Goal: Information Seeking & Learning: Learn about a topic

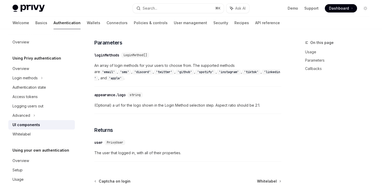
scroll to position [555, 0]
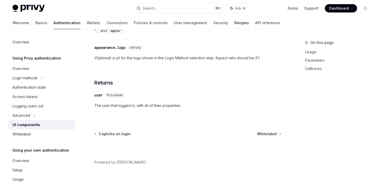
click at [235, 23] on link "Recipes" at bounding box center [242, 23] width 15 height 12
type textarea "*"
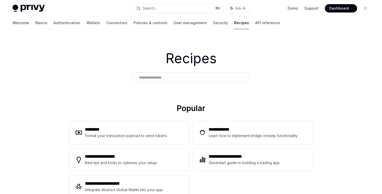
click at [192, 13] on div "Privy Docs home page Search... ⌘ K Ask AI Demo Support Dashboard Dashboard Sear…" at bounding box center [190, 8] width 357 height 17
click at [192, 10] on button "Search... ⌘ K" at bounding box center [178, 8] width 91 height 9
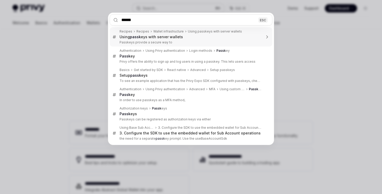
type input "*******"
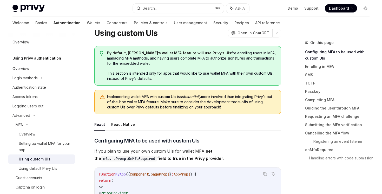
scroll to position [21, 0]
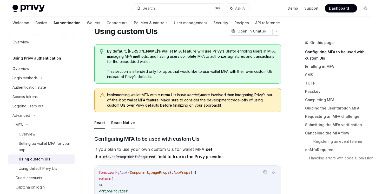
click at [117, 123] on button "React Native" at bounding box center [123, 123] width 24 height 12
type textarea "*"
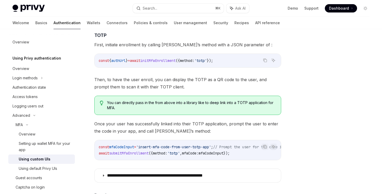
scroll to position [587, 0]
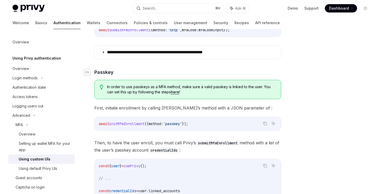
click at [89, 74] on icon "Navigate to header" at bounding box center [87, 72] width 4 height 3
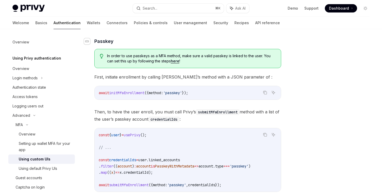
scroll to position [618, 0]
click at [89, 44] on div "Navigate to header" at bounding box center [87, 41] width 6 height 6
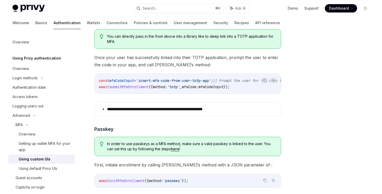
scroll to position [599, 0]
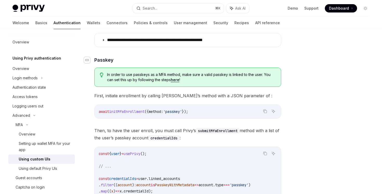
click at [87, 62] on icon "Navigate to header" at bounding box center [87, 60] width 4 height 3
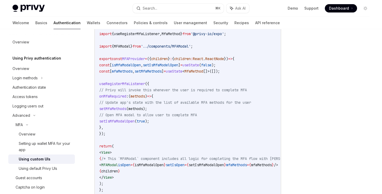
scroll to position [1156, 0]
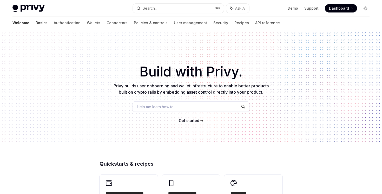
click at [36, 28] on link "Basics" at bounding box center [42, 23] width 12 height 12
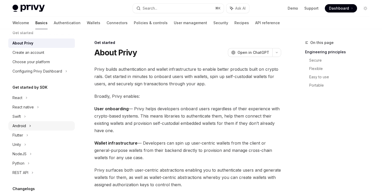
scroll to position [7, 0]
click at [27, 99] on icon at bounding box center [26, 98] width 2 height 6
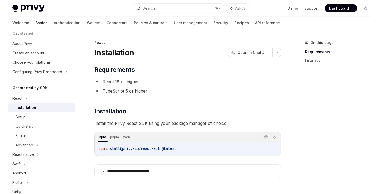
click at [26, 106] on div "Installation" at bounding box center [26, 108] width 21 height 6
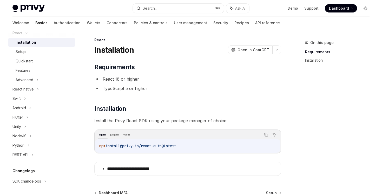
scroll to position [120, 0]
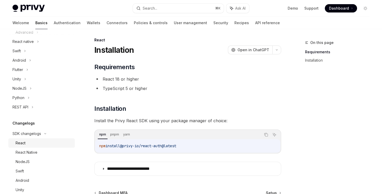
click at [38, 141] on div "React" at bounding box center [44, 143] width 56 height 6
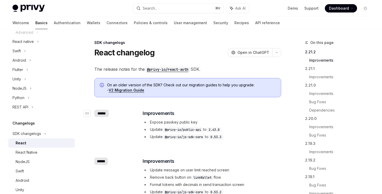
click at [103, 113] on div "******" at bounding box center [101, 113] width 15 height 7
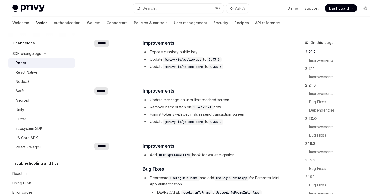
scroll to position [214, 0]
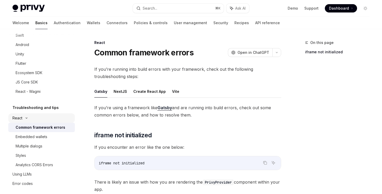
scroll to position [261, 0]
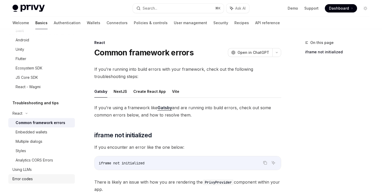
click at [33, 182] on div "Error codes" at bounding box center [41, 179] width 59 height 6
type textarea "*"
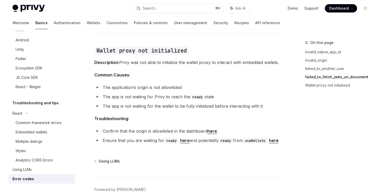
scroll to position [822, 0]
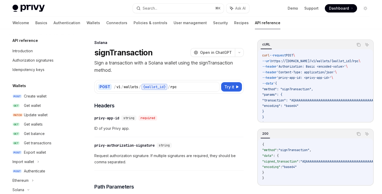
scroll to position [97, 0]
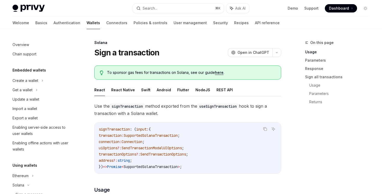
scroll to position [102, 0]
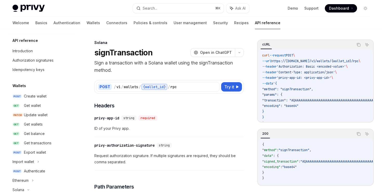
scroll to position [97, 0]
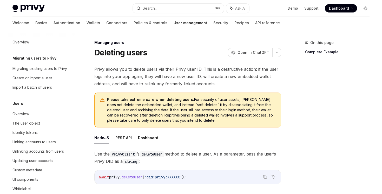
scroll to position [100, 0]
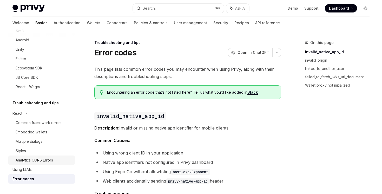
click at [20, 162] on div "Analytics CORS Errors" at bounding box center [34, 160] width 37 height 6
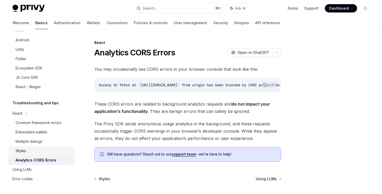
click at [21, 153] on div "Styles" at bounding box center [21, 151] width 10 height 6
type textarea "*"
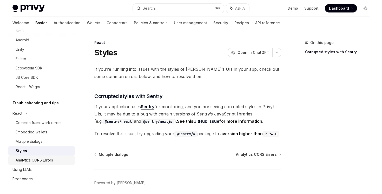
click at [31, 162] on div "Analytics CORS Errors" at bounding box center [34, 160] width 37 height 6
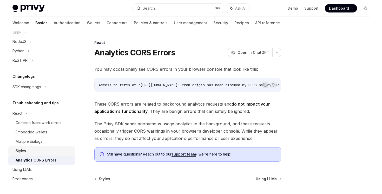
click at [41, 153] on div "Styles" at bounding box center [44, 151] width 56 height 6
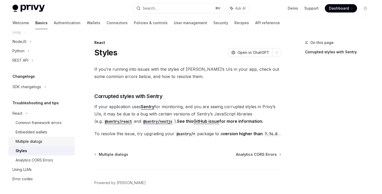
click at [42, 142] on div "Multiple dialogs" at bounding box center [29, 141] width 27 height 6
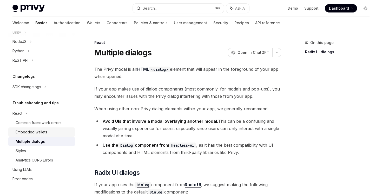
click at [47, 132] on div "Embedded wallets" at bounding box center [44, 132] width 56 height 6
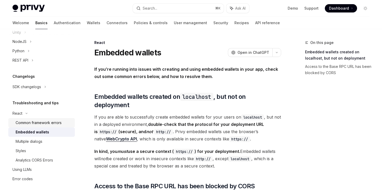
click at [55, 123] on div "Common framework errors" at bounding box center [39, 123] width 46 height 6
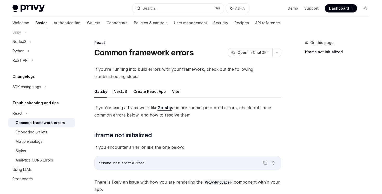
click at [126, 91] on ul "Gatsby NextJS Create React App Vite" at bounding box center [187, 91] width 187 height 12
click at [140, 89] on button "Create React App" at bounding box center [149, 91] width 33 height 12
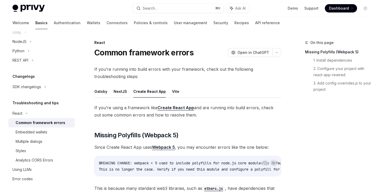
click at [172, 89] on button "Vite" at bounding box center [175, 91] width 7 height 12
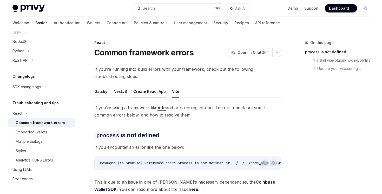
click at [153, 94] on button "Create React App" at bounding box center [149, 91] width 33 height 12
type textarea "*"
